Goal: Information Seeking & Learning: Learn about a topic

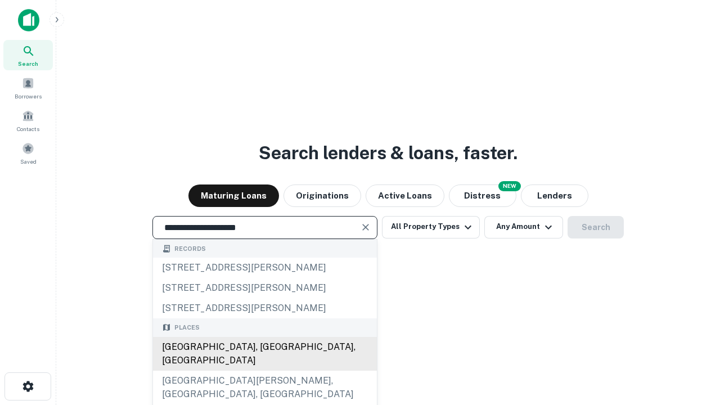
click at [264, 371] on div "[GEOGRAPHIC_DATA], [GEOGRAPHIC_DATA], [GEOGRAPHIC_DATA]" at bounding box center [265, 354] width 224 height 34
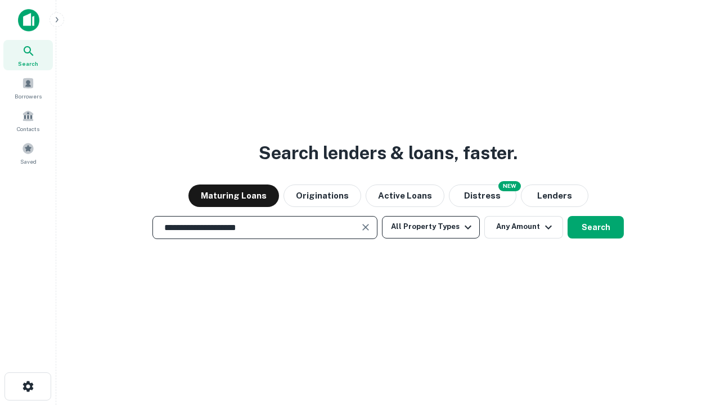
type input "**********"
click at [431, 227] on button "All Property Types" at bounding box center [431, 227] width 98 height 23
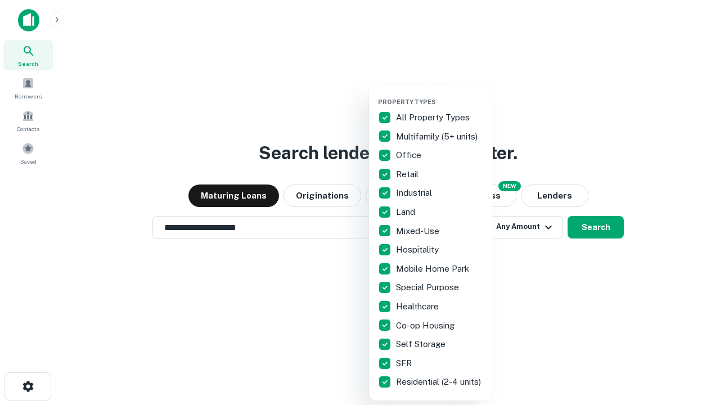
click at [440, 95] on button "button" at bounding box center [440, 95] width 124 height 1
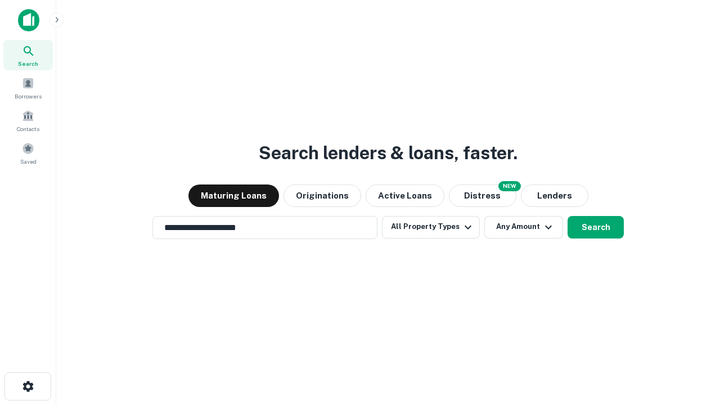
scroll to position [7, 136]
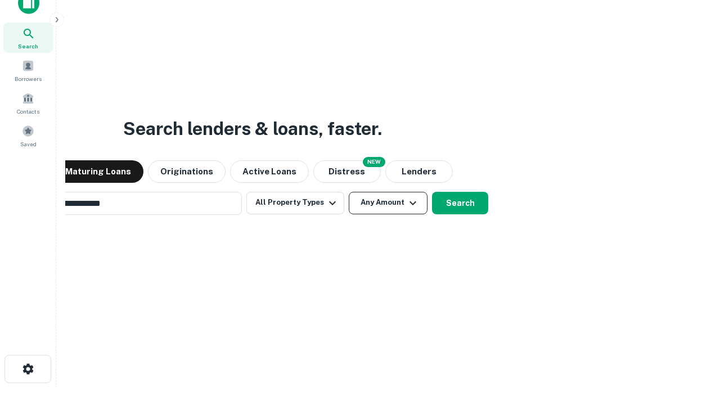
click at [349, 192] on button "Any Amount" at bounding box center [388, 203] width 79 height 23
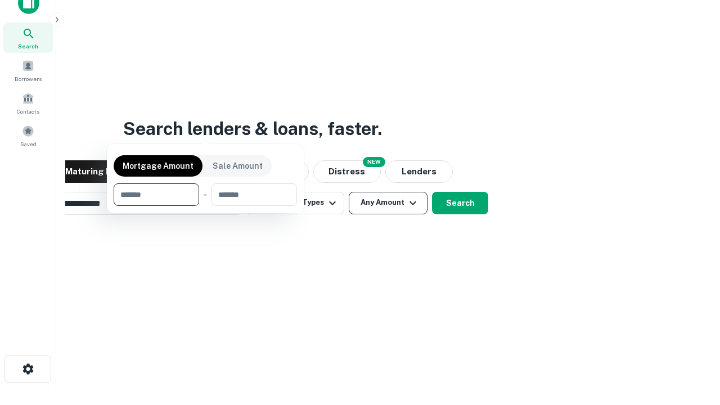
scroll to position [18, 0]
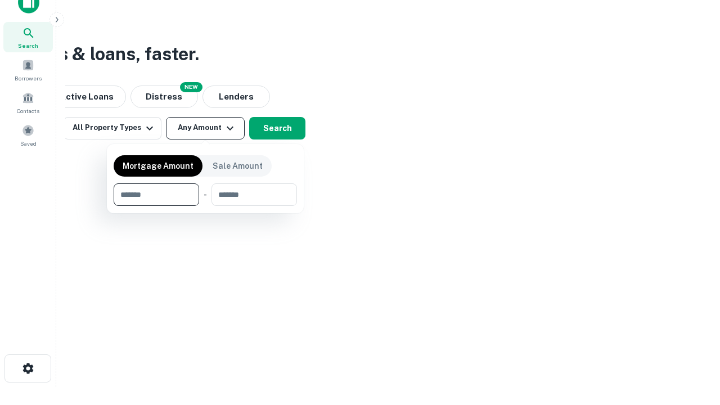
type input "*******"
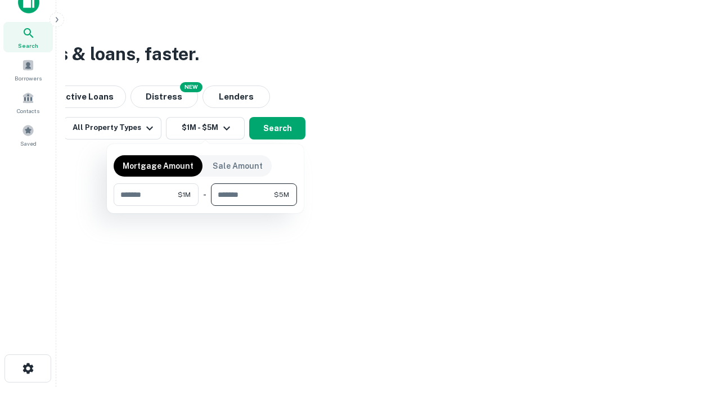
type input "*******"
click at [205, 206] on button "button" at bounding box center [205, 206] width 183 height 1
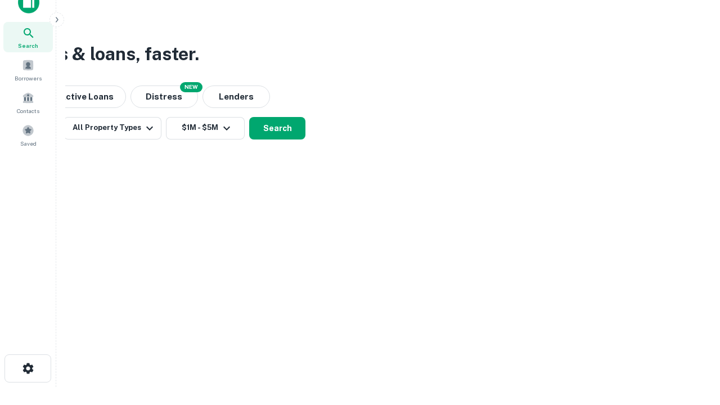
scroll to position [7, 208]
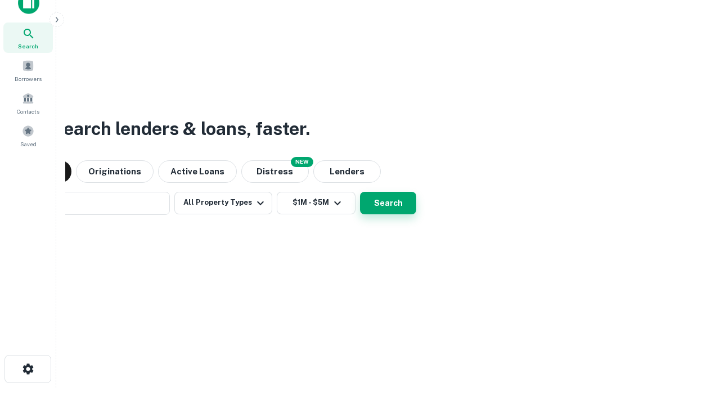
click at [360, 192] on button "Search" at bounding box center [388, 203] width 56 height 23
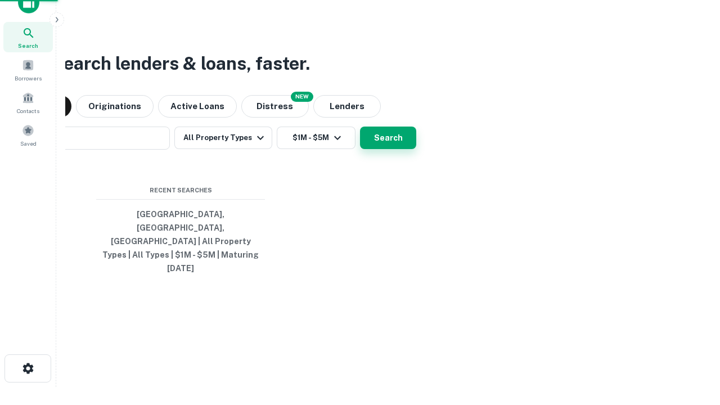
scroll to position [30, 318]
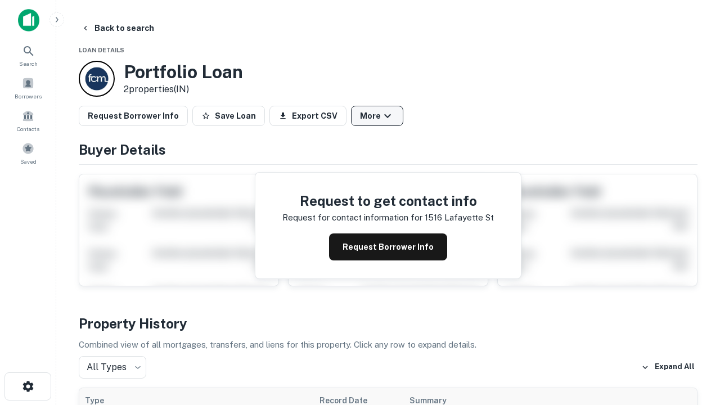
click at [377, 116] on button "More" at bounding box center [377, 116] width 52 height 20
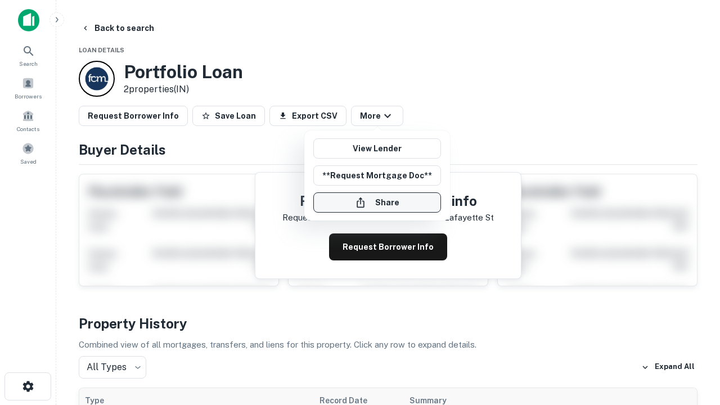
click at [377, 203] on button "Share" at bounding box center [377, 202] width 128 height 20
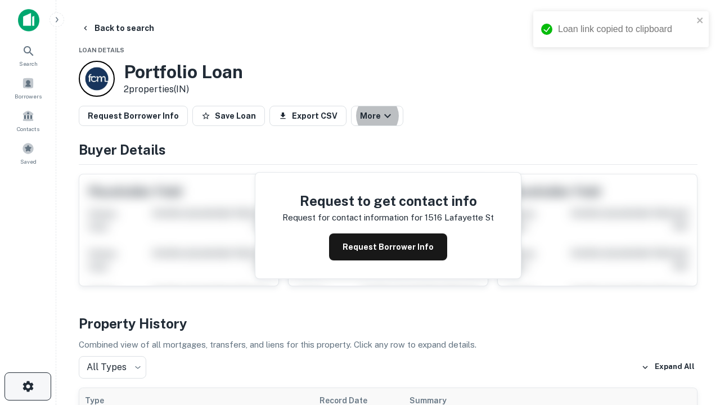
click at [28, 387] on icon "button" at bounding box center [28, 387] width 14 height 14
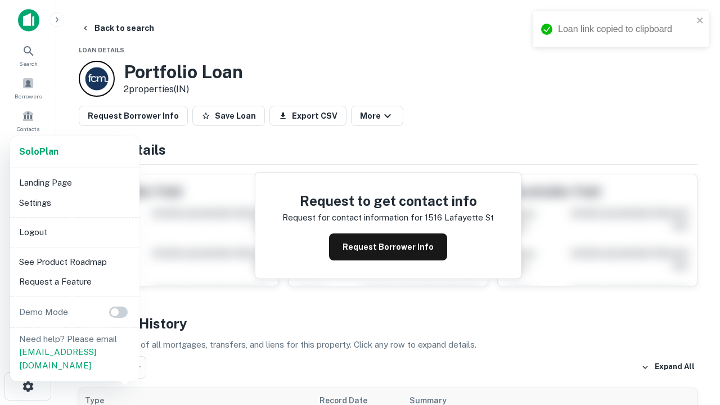
click at [74, 232] on li "Logout" at bounding box center [75, 232] width 120 height 20
